Goal: Find specific page/section: Find specific page/section

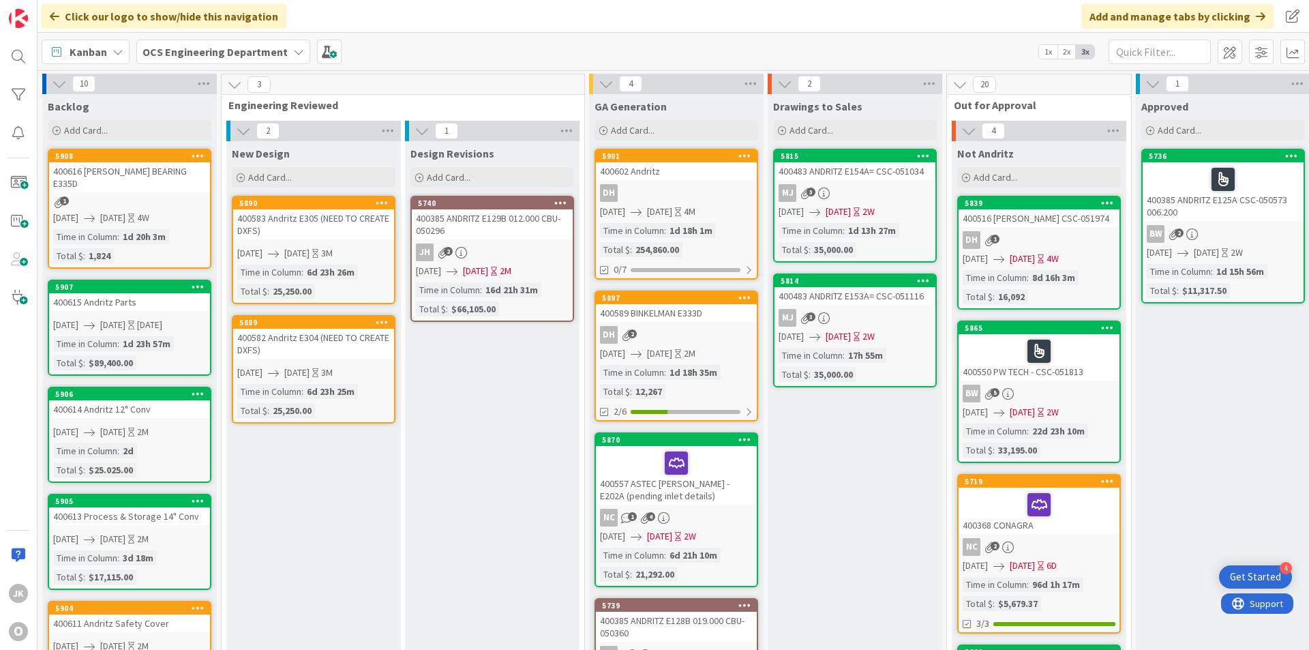
scroll to position [0, 1182]
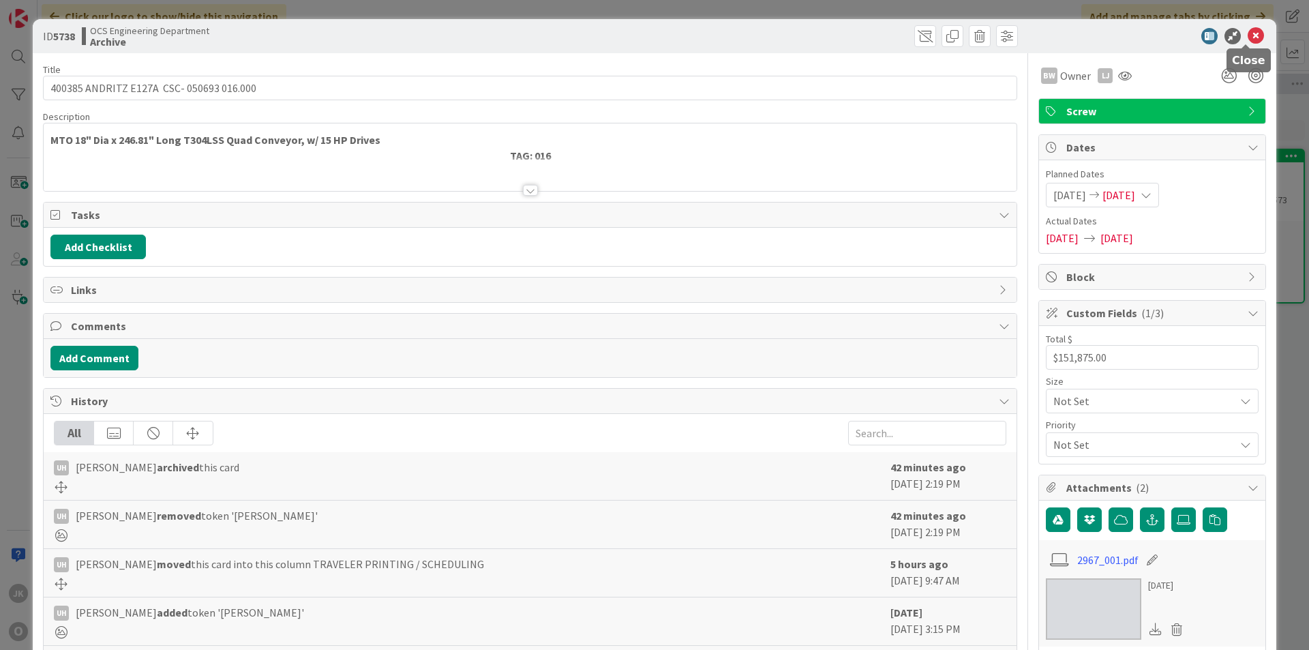
click at [1247, 40] on icon at bounding box center [1255, 36] width 16 height 16
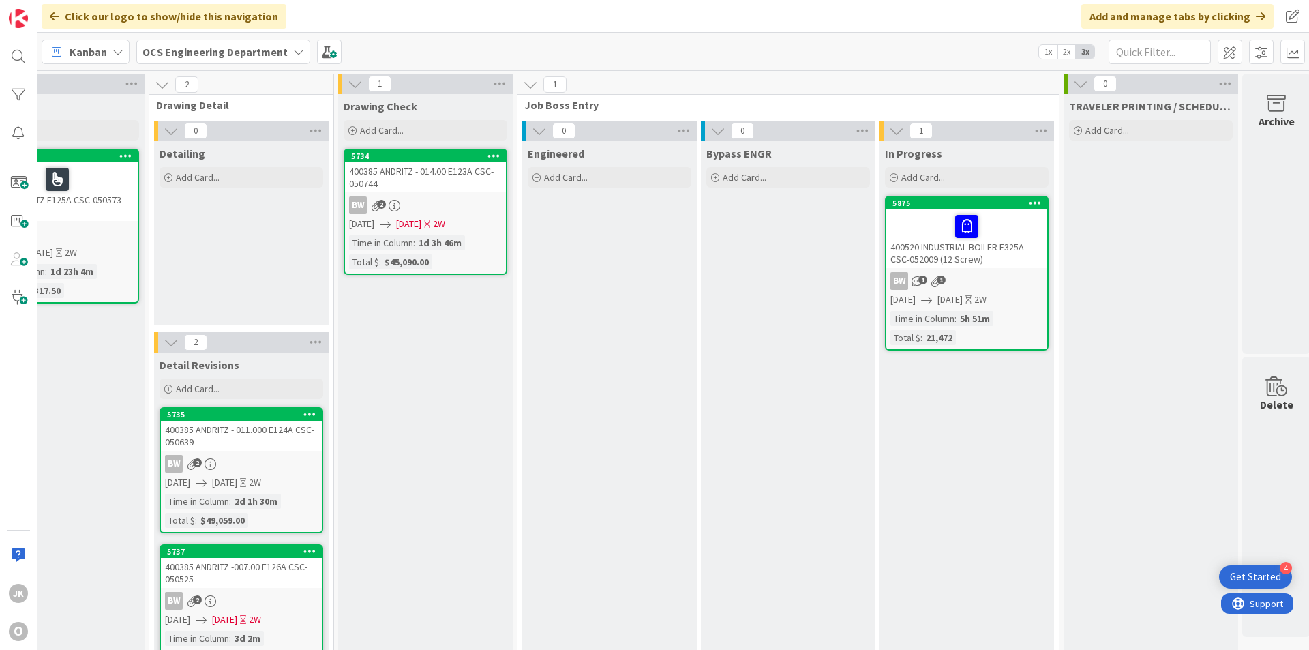
scroll to position [0, 1182]
